Goal: Transaction & Acquisition: Book appointment/travel/reservation

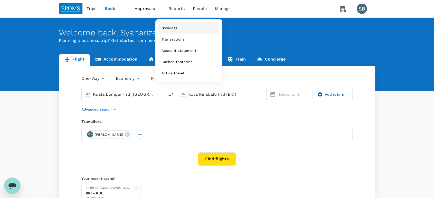
click at [176, 30] on span "Bookings" at bounding box center [170, 27] width 16 height 5
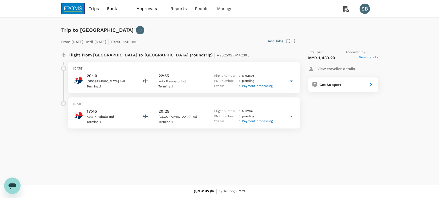
click at [70, 6] on img at bounding box center [73, 8] width 24 height 11
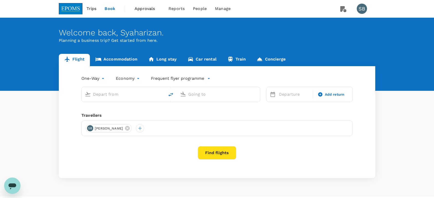
type input "Kuala Lumpur Intl (KUL)"
type input "Kota Kinabalu Intl (BKI)"
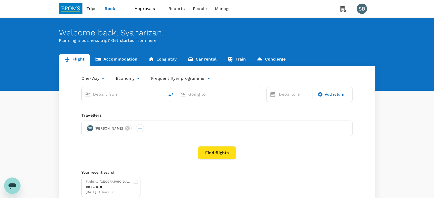
type input "Kuala Lumpur Intl (KUL)"
type input "Kota Kinabalu Intl (BKI)"
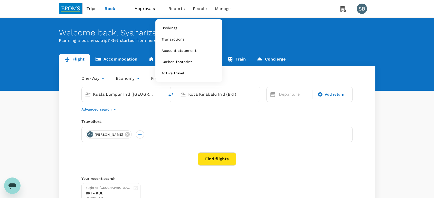
click at [178, 11] on span "Reports" at bounding box center [177, 9] width 16 height 6
click at [176, 23] on link "Bookings" at bounding box center [189, 27] width 61 height 11
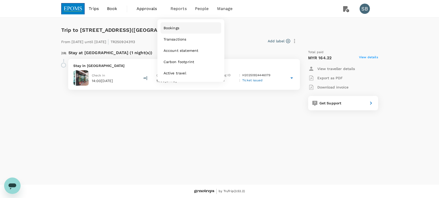
click at [174, 27] on span "Bookings" at bounding box center [171, 27] width 16 height 5
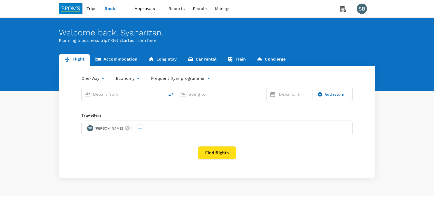
type input "Kuala Lumpur Intl (KUL)"
type input "Kota Kinabalu Intl (BKI)"
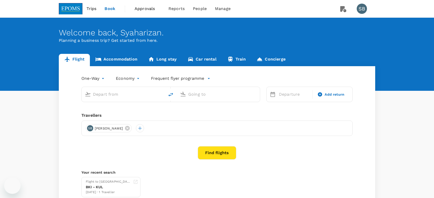
type input "Kuala Lumpur Intl (KUL)"
type input "Kota Kinabalu Intl (BKI)"
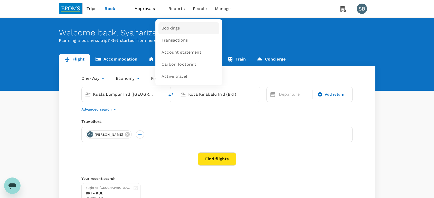
click at [177, 29] on span "Bookings" at bounding box center [171, 28] width 18 height 6
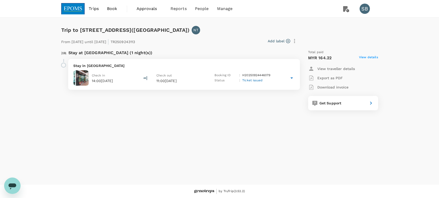
click at [336, 77] on p "Export as PDF" at bounding box center [329, 78] width 25 height 5
